Goal: Task Accomplishment & Management: Complete application form

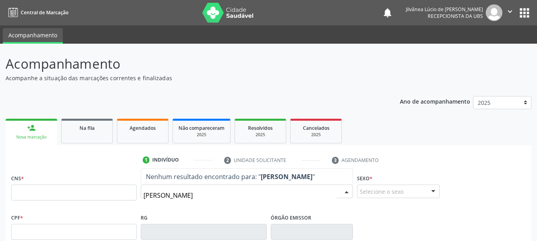
click at [160, 194] on input "[PERSON_NAME]" at bounding box center [240, 196] width 193 height 16
drag, startPoint x: 221, startPoint y: 196, endPoint x: 164, endPoint y: 194, distance: 56.9
click at [164, 194] on input "[PERSON_NAME]" at bounding box center [240, 196] width 193 height 16
click at [164, 194] on input "aluízo" at bounding box center [240, 196] width 193 height 16
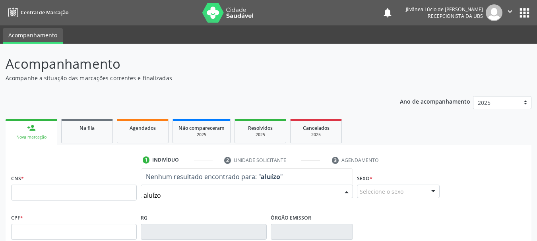
click at [163, 194] on input "aluízo" at bounding box center [240, 196] width 193 height 16
click at [156, 195] on input "aluízo" at bounding box center [240, 196] width 193 height 16
click at [154, 194] on input "aluízio" at bounding box center [240, 196] width 193 height 16
type input "aluizio"
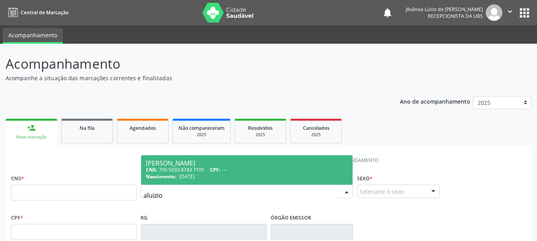
click at [208, 169] on div "CNS: 706 5033 8743 7195 CPF: --" at bounding box center [247, 170] width 202 height 7
type input "706 5033 8743 7195"
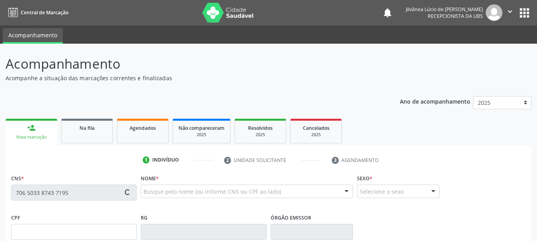
type input "[DATE]"
type input "[PERSON_NAME]"
type input "S/N"
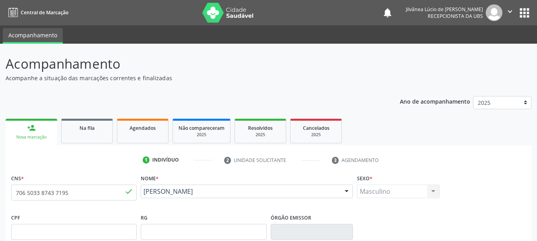
scroll to position [190, 0]
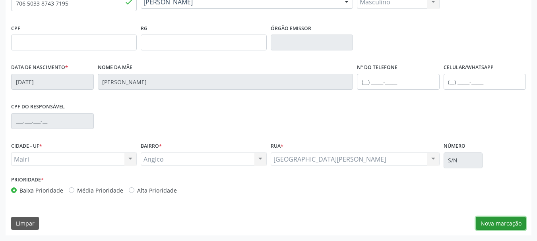
click at [506, 220] on button "Nova marcação" at bounding box center [501, 224] width 50 height 14
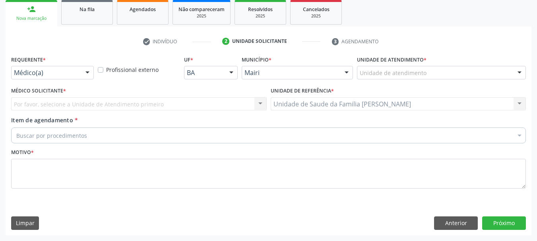
scroll to position [119, 0]
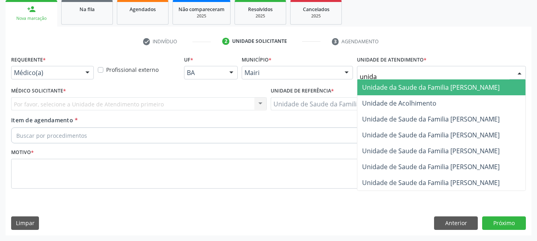
type input "unidad"
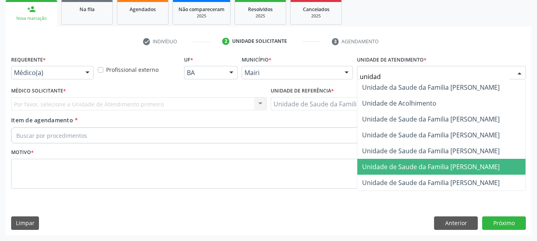
click at [432, 164] on span "Unidade de Saude da Familia [PERSON_NAME]" at bounding box center [431, 167] width 138 height 9
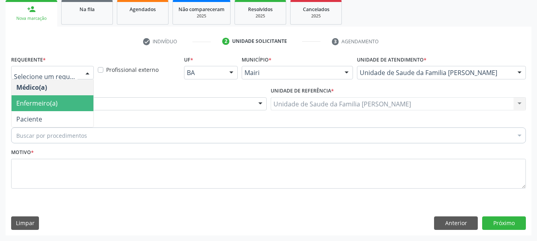
click at [143, 105] on div "Médico solicitante" at bounding box center [139, 104] width 256 height 14
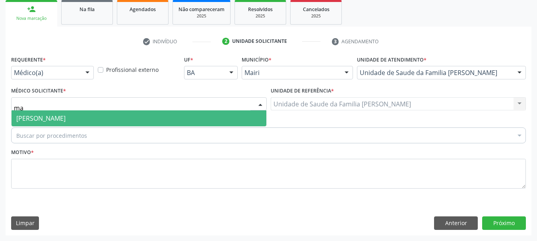
type input "m"
type input "vic"
click at [112, 115] on span "[PERSON_NAME]" at bounding box center [139, 119] width 255 height 16
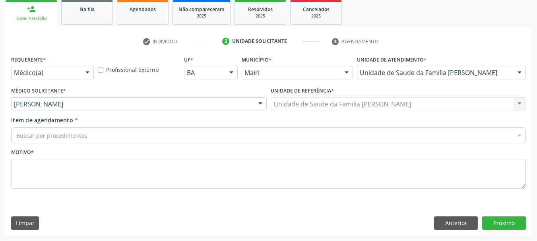
click at [115, 132] on div "Buscar por procedimentos" at bounding box center [268, 136] width 515 height 16
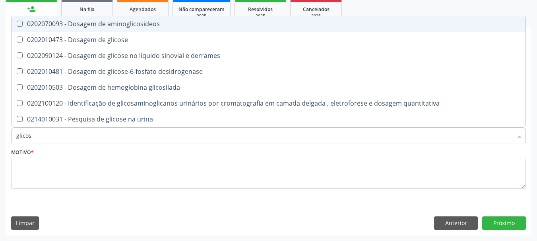
type input "glicose"
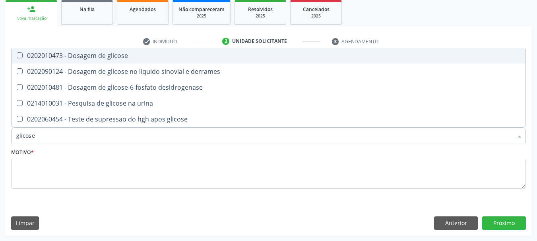
click at [95, 58] on div "0202010473 - Dosagem de glicose" at bounding box center [268, 55] width 505 height 6
checkbox glicose "true"
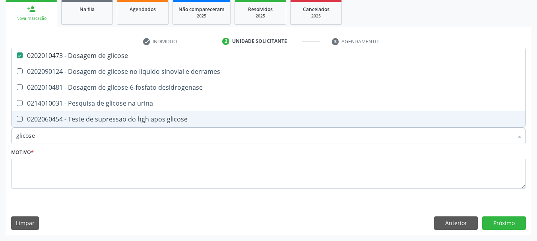
drag, startPoint x: 39, startPoint y: 136, endPoint x: 0, endPoint y: 148, distance: 41.0
click at [0, 148] on div "Acompanhamento Acompanhe a situação das marcações correntes e finalizadas Relat…" at bounding box center [268, 83] width 537 height 317
type input "gl"
checkbox glicose "false"
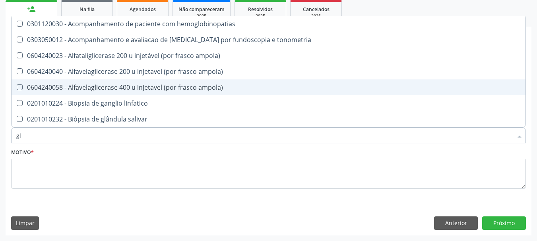
type input "gli"
checkbox campimetria\) "true"
type input "glic"
checkbox glenoidal "true"
checkbox campimetria\) "false"
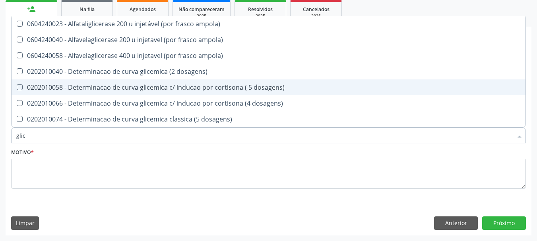
type input "glico"
checkbox ampola\) "true"
type input "glicos"
checkbox ampola\) "true"
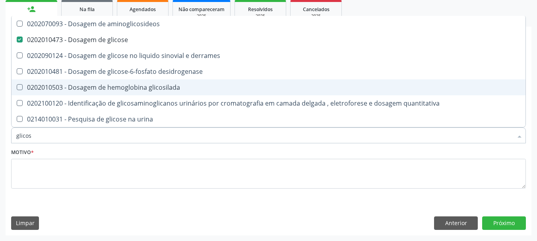
type input "glicosi"
checkbox glicose "false"
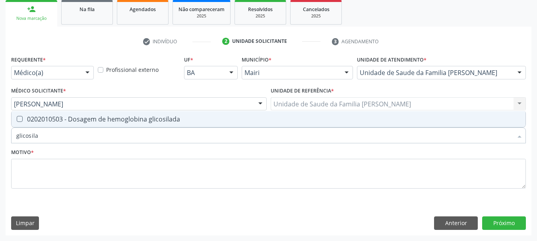
type input "glicosilad"
click at [16, 119] on div at bounding box center [15, 119] width 6 height 6
checkbox glicosilada "true"
drag, startPoint x: 51, startPoint y: 138, endPoint x: 0, endPoint y: 142, distance: 50.6
click at [0, 142] on div "Acompanhamento Acompanhe a situação das marcações correntes e finalizadas Relat…" at bounding box center [268, 83] width 537 height 317
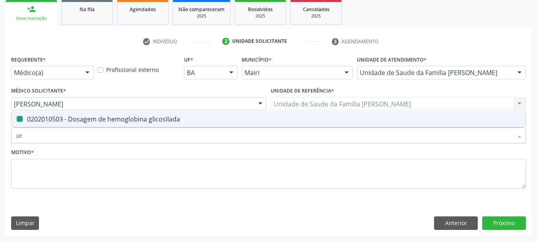
type input "uri"
checkbox glicosilada "false"
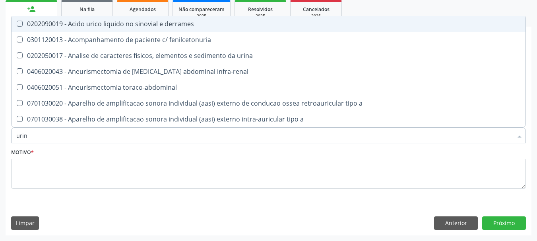
type input "urina"
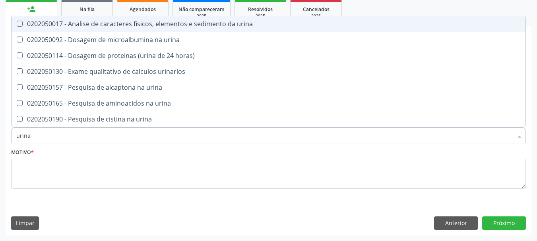
click at [35, 23] on div "0202050017 - Analise de caracteres fisicos, elementos e sedimento da urina" at bounding box center [268, 24] width 505 height 6
checkbox urina "true"
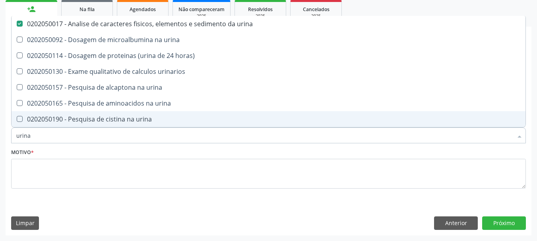
drag, startPoint x: 44, startPoint y: 132, endPoint x: 0, endPoint y: 146, distance: 46.0
click at [0, 146] on div "Acompanhamento Acompanhe a situação das marcações correntes e finalizadas Relat…" at bounding box center [268, 83] width 537 height 317
type input "f"
checkbox urina "false"
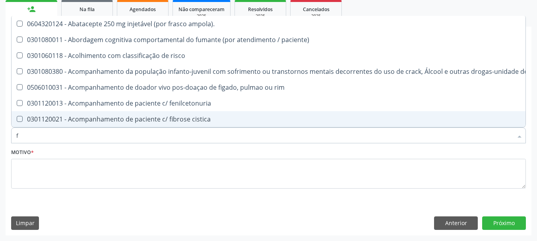
type input "fe"
checkbox urina "false"
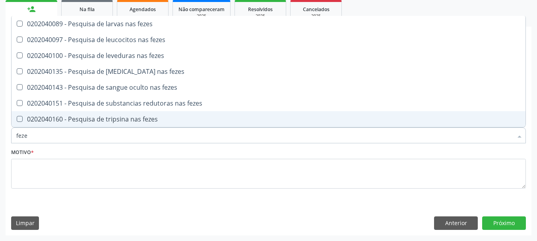
type input "fezes"
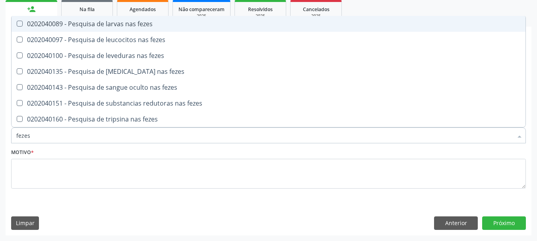
click at [29, 31] on span "0202040089 - Pesquisa de larvas nas fezes" at bounding box center [269, 24] width 514 height 16
checkbox fezes "true"
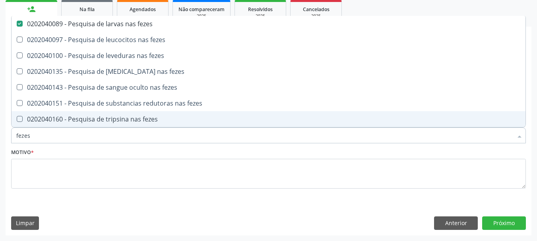
drag, startPoint x: 48, startPoint y: 137, endPoint x: 0, endPoint y: 142, distance: 48.0
click at [0, 142] on div "Acompanhamento Acompanhe a situação das marcações correntes e finalizadas Relat…" at bounding box center [268, 83] width 537 height 317
type input "he"
checkbox fezes "false"
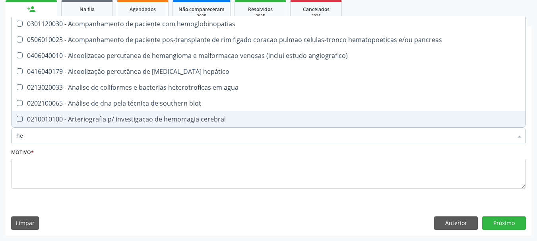
type input "hem"
checkbox radiosotopos\) "true"
checkbox glicosilada "false"
type input "hemo"
checkbox transplante "true"
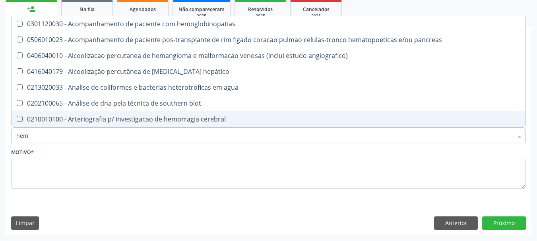
checkbox radiosotopos\) "false"
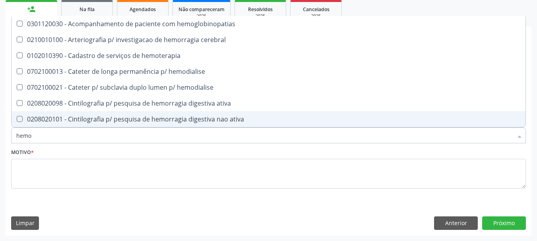
type input "hemog"
checkbox tardio\) "true"
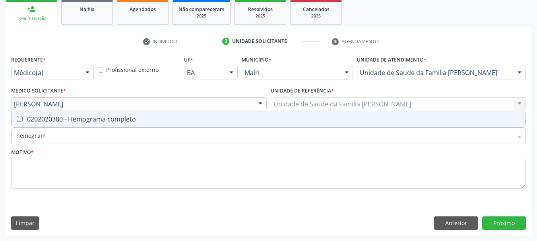
type input "hemograma"
click at [32, 121] on div "0202020380 - Hemograma completo" at bounding box center [268, 119] width 505 height 6
checkbox completo "true"
drag, startPoint x: 57, startPoint y: 134, endPoint x: 0, endPoint y: 142, distance: 57.8
click at [0, 142] on div "Acompanhamento Acompanhe a situação das marcações correntes e finalizadas Relat…" at bounding box center [268, 83] width 537 height 317
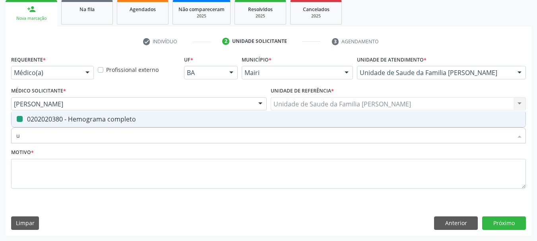
type input "ur"
checkbox completo "false"
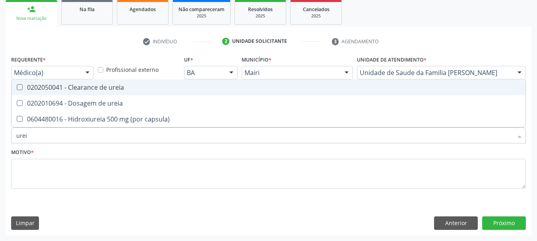
type input "ureia"
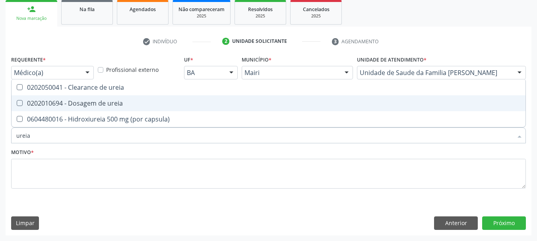
click at [28, 100] on div "0202010694 - Dosagem de ureia" at bounding box center [268, 103] width 505 height 6
checkbox ureia "true"
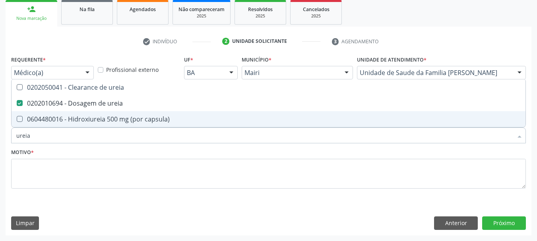
drag, startPoint x: 44, startPoint y: 141, endPoint x: 0, endPoint y: 157, distance: 46.9
click at [0, 157] on div "Acompanhamento Acompanhe a situação das marcações correntes e finalizadas Relat…" at bounding box center [268, 83] width 537 height 317
type input "c"
checkbox ureia "false"
type input "creatinin"
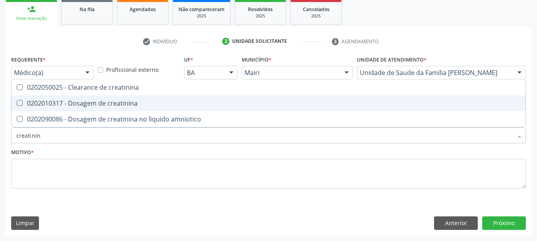
click at [21, 108] on span "0202010317 - Dosagem de creatinina" at bounding box center [269, 103] width 514 height 16
checkbox creatinina "true"
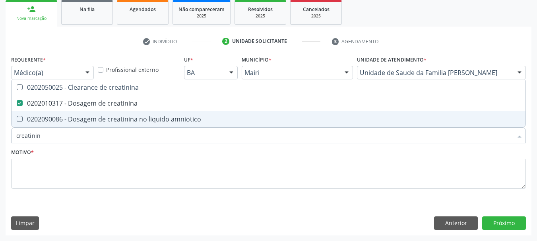
drag, startPoint x: 43, startPoint y: 137, endPoint x: 0, endPoint y: 142, distance: 43.7
click at [0, 142] on div "Acompanhamento Acompanhe a situação das marcações correntes e finalizadas Relat…" at bounding box center [268, 83] width 537 height 317
type input "tg"
checkbox creatinina "false"
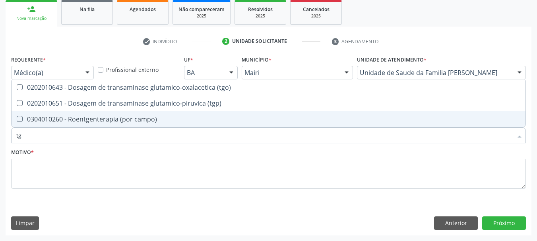
type input "tgo"
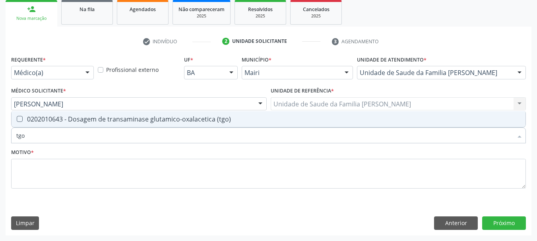
click at [23, 115] on span "0202010643 - Dosagem de transaminase glutamico-oxalacetica (tgo)" at bounding box center [269, 119] width 514 height 16
checkbox \(tgo\) "true"
drag, startPoint x: 47, startPoint y: 135, endPoint x: 0, endPoint y: 141, distance: 47.7
click at [0, 141] on div "Acompanhamento Acompanhe a situação das marcações correntes e finalizadas Relat…" at bounding box center [268, 83] width 537 height 317
type input "tg"
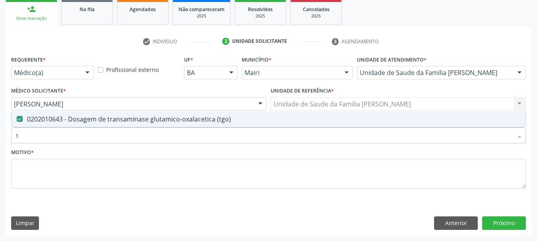
checkbox \(tgo\) "true"
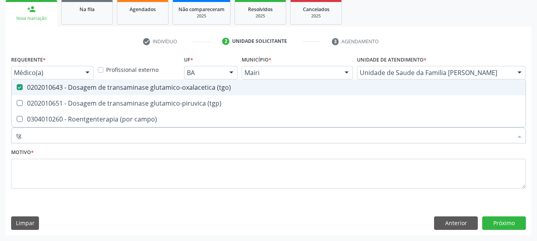
type input "tgp"
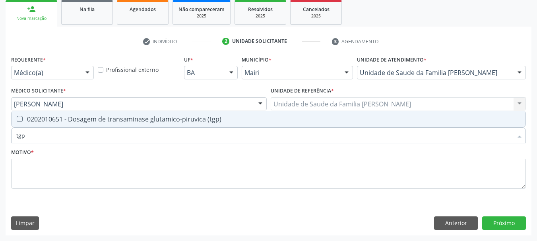
click at [39, 122] on div "0202010651 - Dosagem de transaminase glutamico-piruvica (tgp)" at bounding box center [268, 119] width 505 height 6
checkbox \(tgp\) "true"
drag, startPoint x: 42, startPoint y: 136, endPoint x: 0, endPoint y: 143, distance: 42.8
click at [0, 143] on div "Acompanhamento Acompanhe a situação das marcações correntes e finalizadas Relat…" at bounding box center [268, 83] width 537 height 317
type input "co"
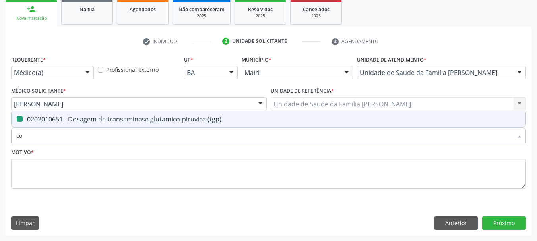
checkbox \(tgp\) "false"
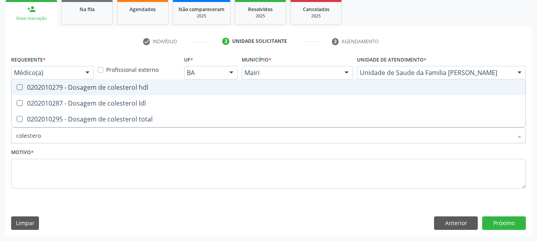
type input "colesterol"
click at [21, 92] on span "0202010279 - Dosagem de colesterol hdl" at bounding box center [269, 88] width 514 height 16
checkbox hdl "true"
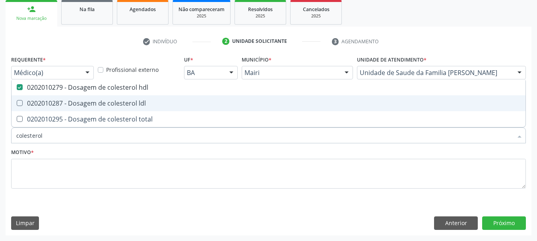
drag, startPoint x: 22, startPoint y: 102, endPoint x: 27, endPoint y: 112, distance: 10.9
click at [22, 101] on ldl at bounding box center [20, 103] width 6 height 6
click at [17, 101] on ldl "checkbox" at bounding box center [14, 103] width 5 height 5
checkbox ldl "true"
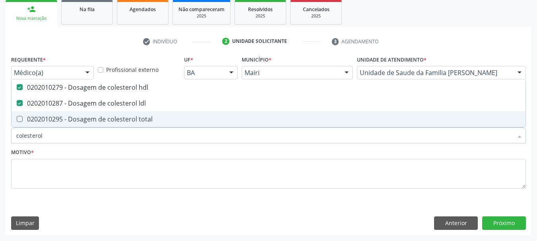
click at [32, 118] on div "0202010295 - Dosagem de colesterol total" at bounding box center [268, 119] width 505 height 6
checkbox total "true"
drag, startPoint x: 4, startPoint y: 134, endPoint x: 0, endPoint y: 134, distance: 4.4
click at [0, 134] on div "Acompanhamento Acompanhe a situação das marcações correntes e finalizadas Relat…" at bounding box center [268, 83] width 537 height 317
type input "tr"
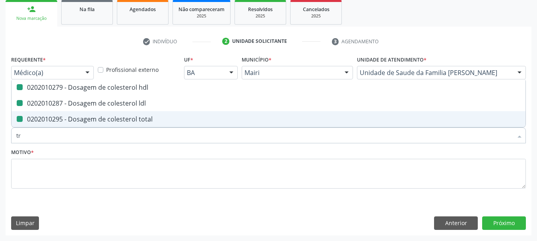
checkbox hdl "false"
checkbox ldl "false"
checkbox total "false"
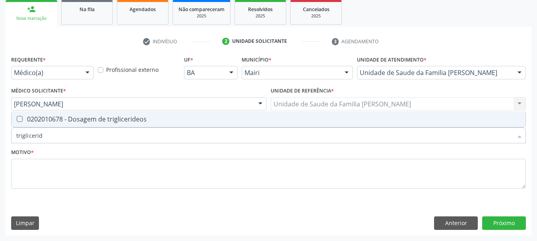
type input "trigliceride"
click at [34, 114] on span "0202010678 - Dosagem de triglicerideos" at bounding box center [269, 119] width 514 height 16
checkbox triglicerideos "true"
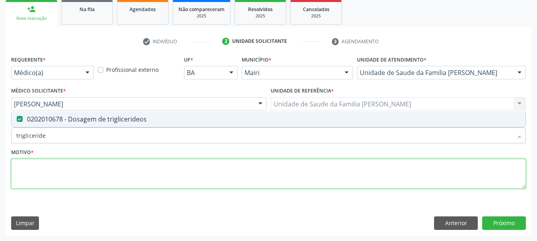
click at [79, 171] on textarea at bounding box center [268, 174] width 515 height 30
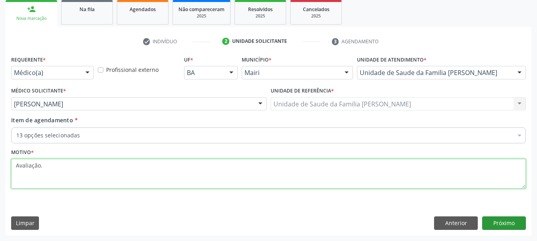
type textarea "Avaliação."
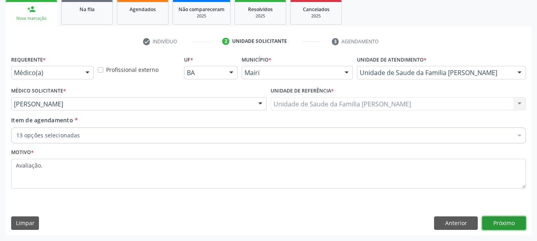
click at [501, 225] on button "Próximo" at bounding box center [504, 224] width 44 height 14
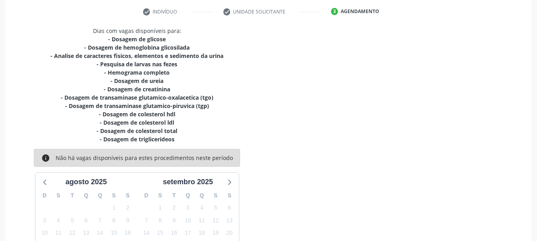
scroll to position [228, 0]
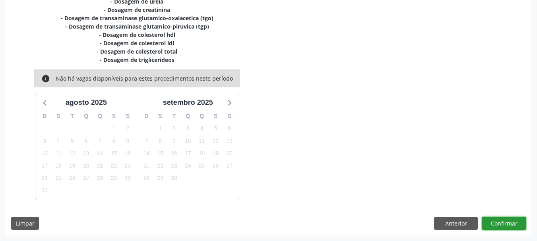
click at [507, 224] on button "Confirmar" at bounding box center [504, 224] width 44 height 14
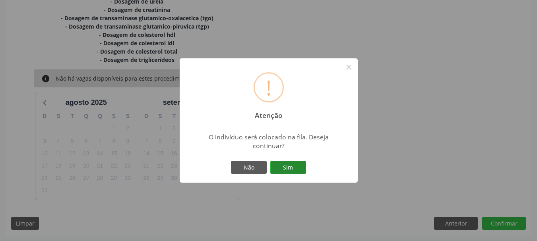
click at [287, 170] on button "Sim" at bounding box center [288, 168] width 36 height 14
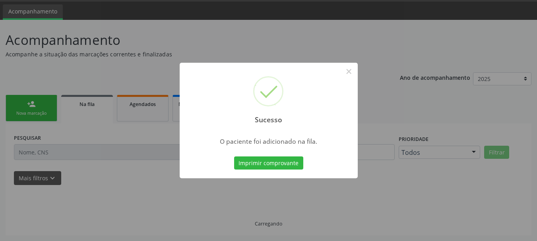
scroll to position [24, 0]
click at [346, 74] on button "×" at bounding box center [349, 72] width 14 height 14
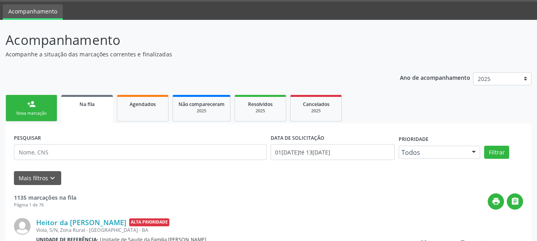
click at [47, 103] on link "person_add Nova marcação" at bounding box center [32, 108] width 52 height 27
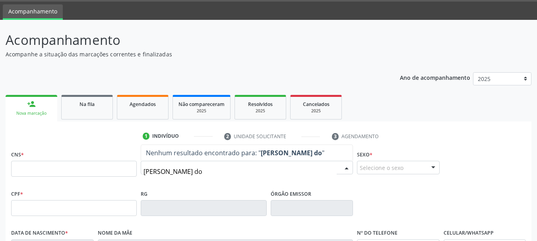
type input "[PERSON_NAME] dos"
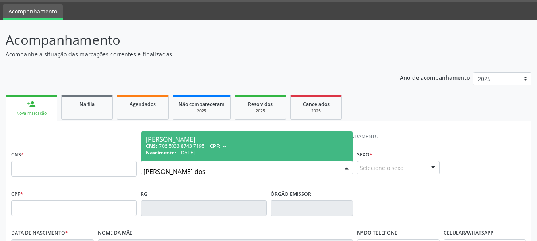
click at [196, 145] on div "CNS: 706 5033 8743 7195 CPF: --" at bounding box center [247, 146] width 202 height 7
type input "706 5033 8743 7195"
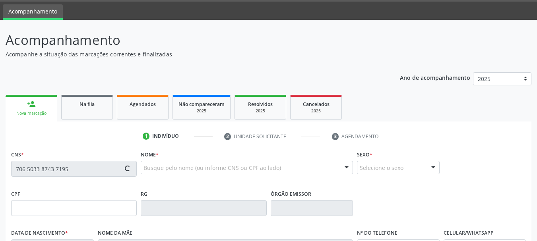
type input "[DATE]"
type input "[PERSON_NAME]"
type input "S/N"
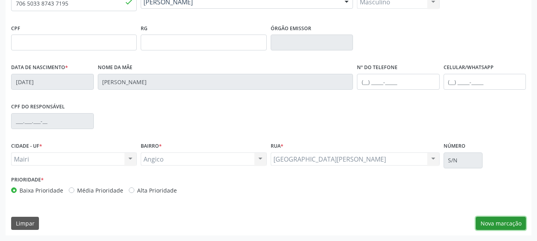
click at [491, 225] on button "Nova marcação" at bounding box center [501, 224] width 50 height 14
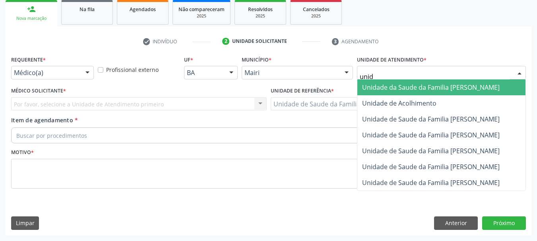
type input "unida"
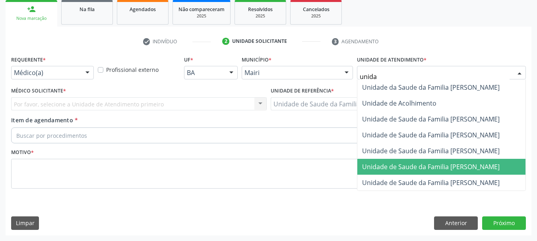
click at [460, 163] on span "Unidade de Saude da Familia [PERSON_NAME]" at bounding box center [431, 167] width 138 height 9
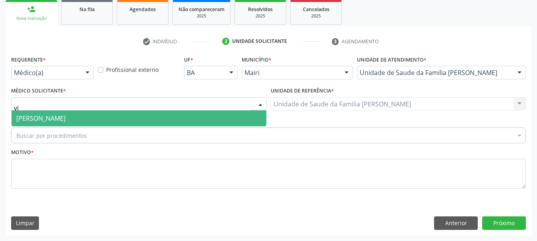
type input "vic"
click at [66, 114] on span "[PERSON_NAME]" at bounding box center [40, 118] width 49 height 9
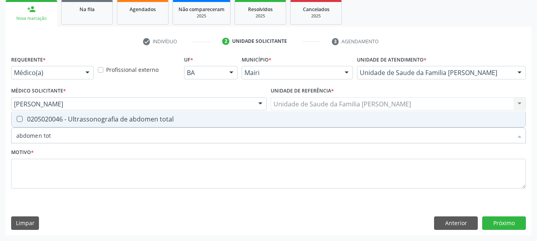
type input "abdomen tota"
click at [79, 122] on div "0205020046 - Ultrassonografia de abdomen total" at bounding box center [268, 119] width 505 height 6
checkbox total "true"
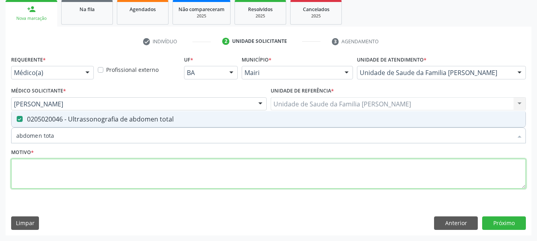
click at [97, 177] on textarea at bounding box center [268, 174] width 515 height 30
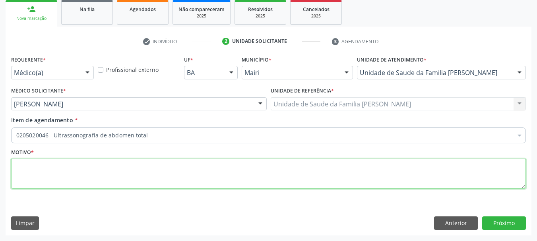
click at [418, 171] on textarea at bounding box center [268, 174] width 515 height 30
type textarea "a"
type textarea "Avaliação."
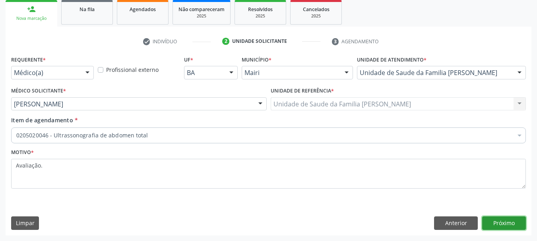
click at [507, 227] on button "Próximo" at bounding box center [504, 224] width 44 height 14
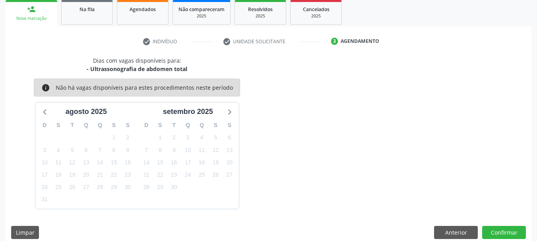
scroll to position [128, 0]
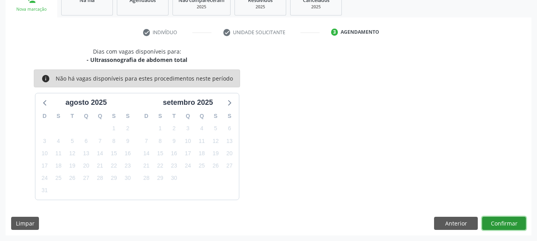
click at [499, 220] on button "Confirmar" at bounding box center [504, 224] width 44 height 14
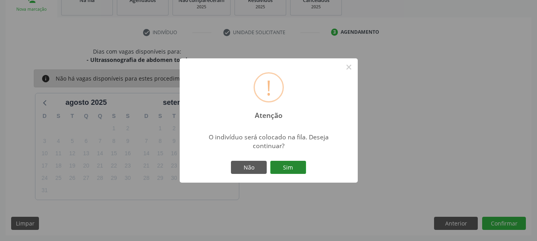
click at [296, 168] on button "Sim" at bounding box center [288, 168] width 36 height 14
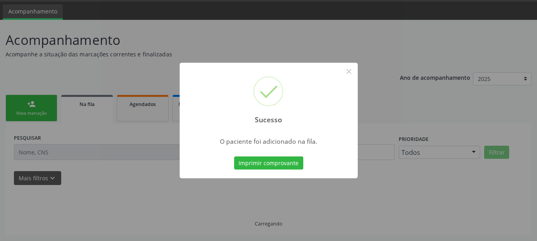
scroll to position [24, 0]
click at [350, 72] on button "×" at bounding box center [349, 72] width 14 height 14
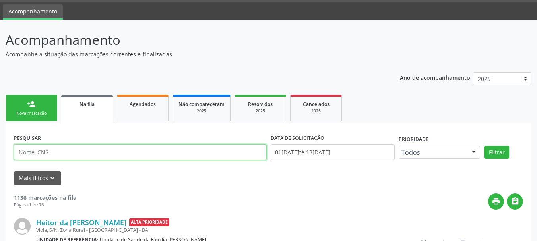
click at [62, 155] on input "text" at bounding box center [140, 152] width 253 height 16
type input "jeneci"
click at [484, 146] on button "Filtrar" at bounding box center [496, 153] width 25 height 14
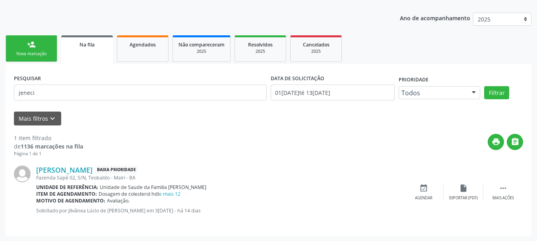
scroll to position [84, 0]
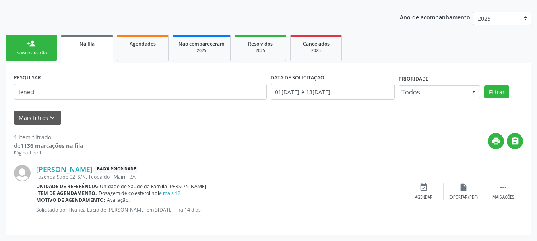
click at [190, 123] on div "Mais filtros keyboard_arrow_down" at bounding box center [268, 118] width 513 height 14
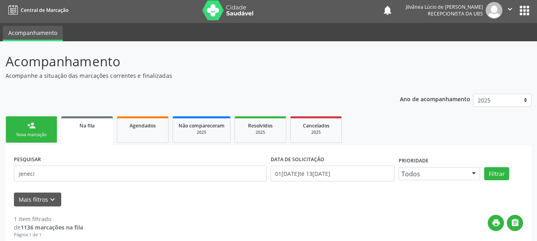
scroll to position [0, 0]
